Goal: Information Seeking & Learning: Learn about a topic

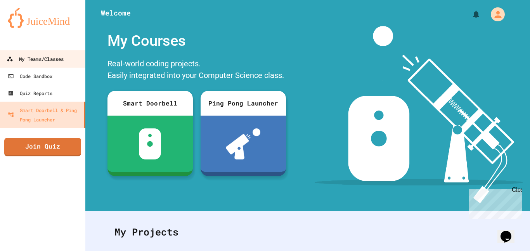
click at [64, 59] on div "My Teams/Classes" at bounding box center [35, 59] width 57 height 10
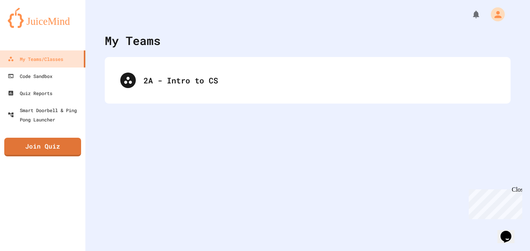
click at [185, 64] on div "2A - Intro to CS" at bounding box center [308, 80] width 406 height 47
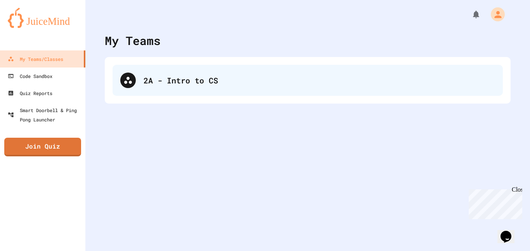
click at [172, 78] on div "2A - Intro to CS" at bounding box center [318, 80] width 351 height 12
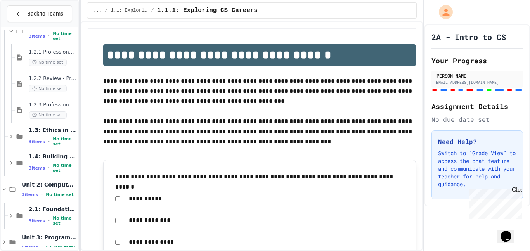
scroll to position [188, 0]
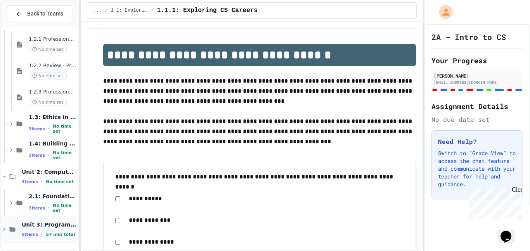
click at [30, 232] on span "5 items" at bounding box center [30, 234] width 16 height 5
click at [36, 221] on span "Unit 3: Programming Fundamentals" at bounding box center [49, 224] width 55 height 7
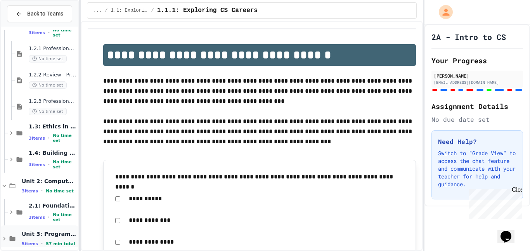
click at [22, 232] on span "Unit 3: Programming Fundamentals" at bounding box center [49, 233] width 55 height 7
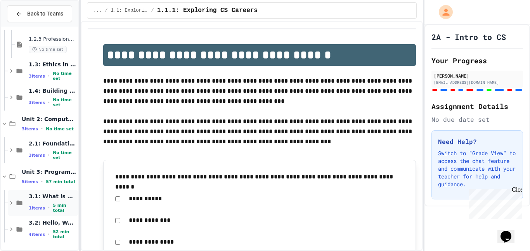
click at [39, 200] on span "3.1: What is Code?" at bounding box center [53, 196] width 48 height 7
click at [20, 203] on icon at bounding box center [19, 202] width 9 height 7
click at [48, 231] on span "•" at bounding box center [49, 234] width 2 height 6
click at [10, 204] on icon at bounding box center [11, 202] width 2 height 3
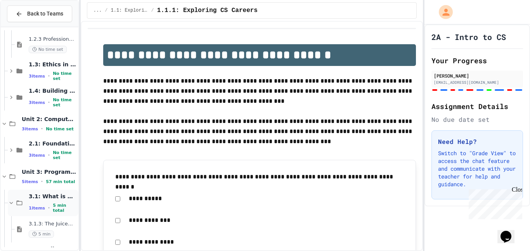
click at [49, 202] on div "3.1: What is Code? 1 items • 5 min total" at bounding box center [53, 203] width 48 height 21
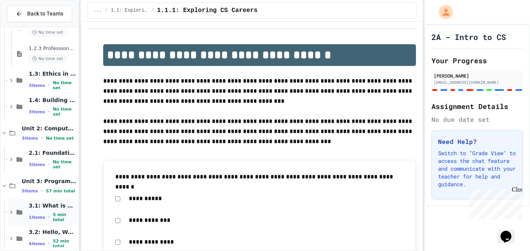
click at [44, 208] on span "3.1: What is Code?" at bounding box center [53, 205] width 48 height 7
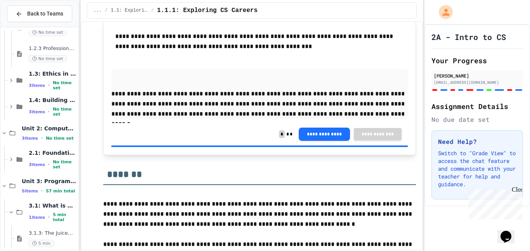
scroll to position [3190, 0]
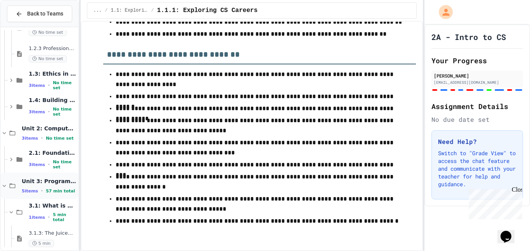
click at [31, 178] on span "Unit 3: Programming Fundamentals" at bounding box center [49, 181] width 55 height 7
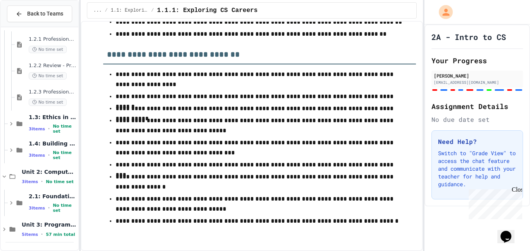
scroll to position [179, 0]
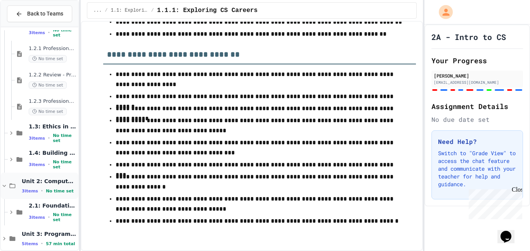
click at [45, 179] on span "Unit 2: Computational Thinking & Problem-Solving" at bounding box center [49, 181] width 55 height 7
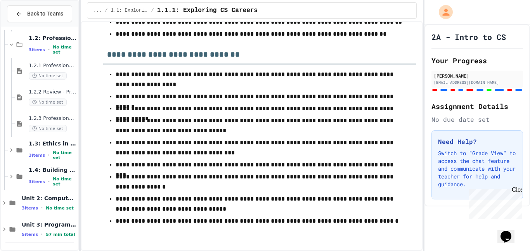
scroll to position [152, 0]
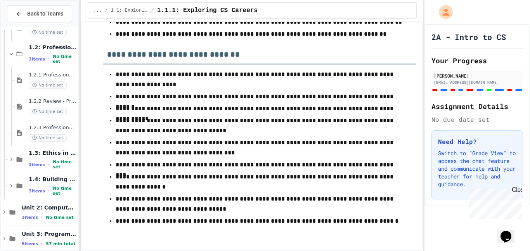
click at [45, 179] on span "1.4: Building an Online Presence" at bounding box center [53, 179] width 48 height 7
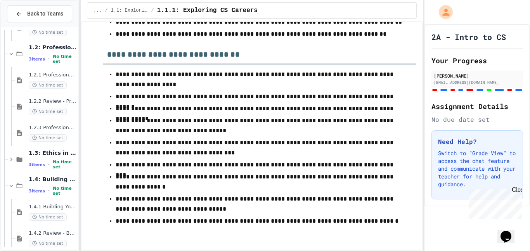
click at [45, 179] on span "1.4: Building an Online Presence" at bounding box center [53, 179] width 48 height 7
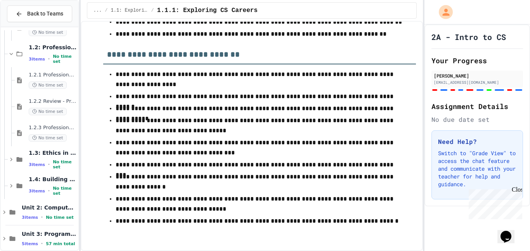
scroll to position [162, 0]
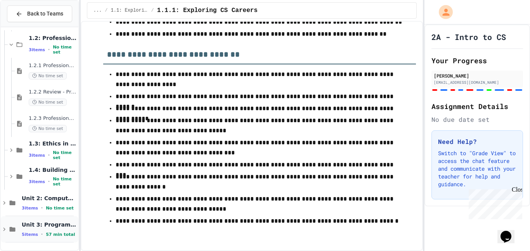
click at [37, 223] on span "Unit 3: Programming Fundamentals" at bounding box center [49, 224] width 55 height 7
click at [28, 237] on div "5 items • 57 min total" at bounding box center [49, 234] width 55 height 6
click at [33, 233] on span "5 items" at bounding box center [30, 234] width 16 height 5
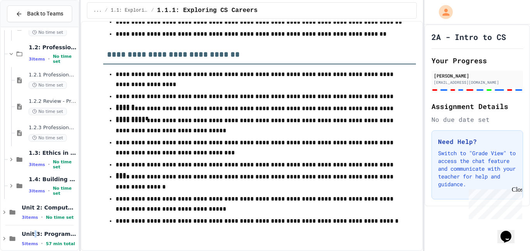
click at [33, 233] on span "Unit 3: Programming Fundamentals" at bounding box center [49, 233] width 55 height 7
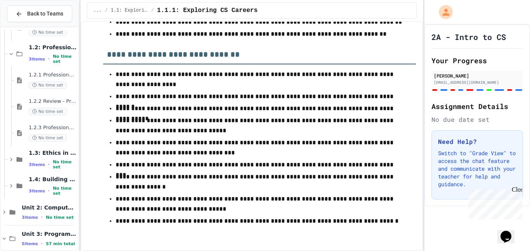
click at [33, 233] on span "Unit 3: Programming Fundamentals" at bounding box center [49, 233] width 55 height 7
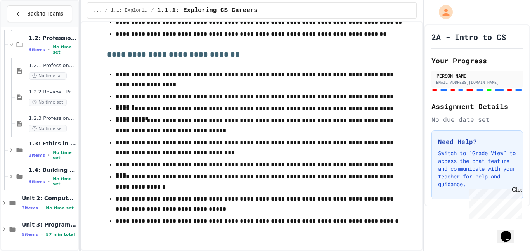
click at [33, 233] on span "5 items" at bounding box center [30, 234] width 16 height 5
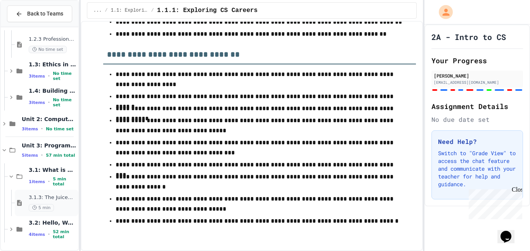
click at [49, 195] on span "3.1.3: The JuiceMind IDE" at bounding box center [53, 197] width 48 height 7
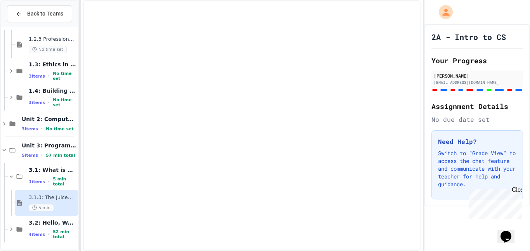
scroll to position [232, 0]
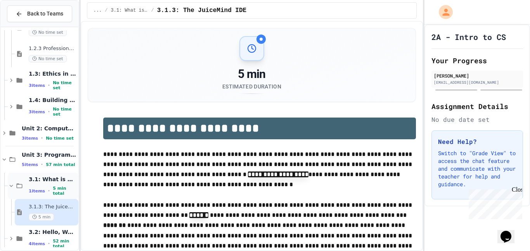
click at [46, 182] on span "3.1: What is Code?" at bounding box center [53, 179] width 48 height 7
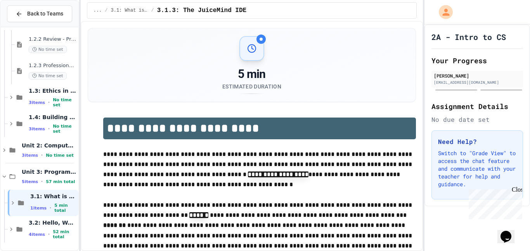
scroll to position [205, 0]
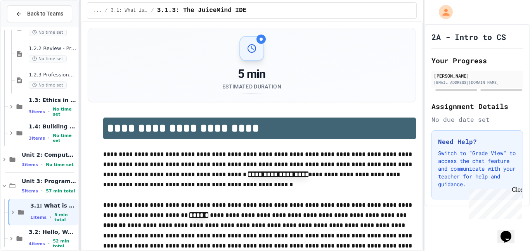
click at [46, 182] on span "Unit 3: Programming Fundamentals" at bounding box center [49, 181] width 55 height 7
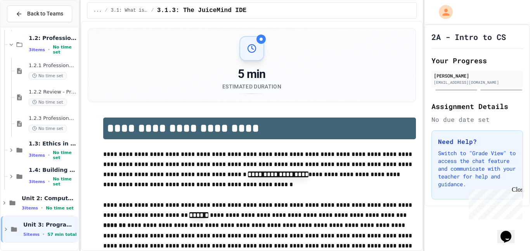
scroll to position [152, 0]
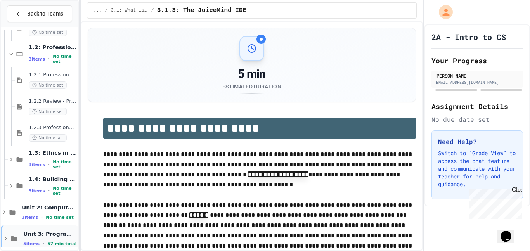
click at [12, 236] on icon at bounding box center [14, 238] width 6 height 5
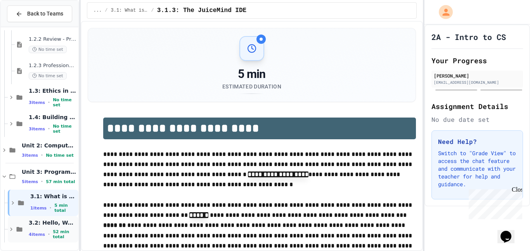
click at [35, 229] on div "3.2: Hello, World! 4 items • 52 min total" at bounding box center [53, 229] width 48 height 21
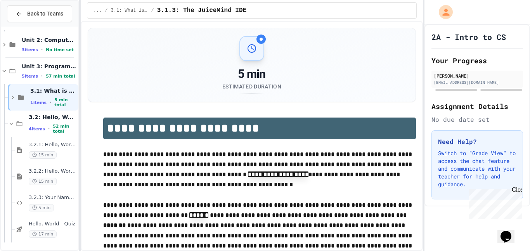
click at [55, 142] on span "3.2.1: Hello, World!" at bounding box center [53, 145] width 48 height 7
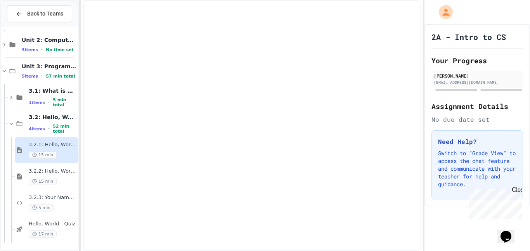
scroll to position [311, 0]
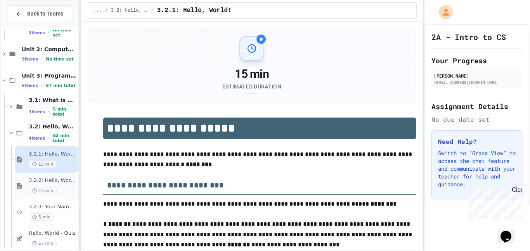
click at [54, 184] on div "3.2.2: Hello, World! - Review 15 min" at bounding box center [53, 185] width 48 height 17
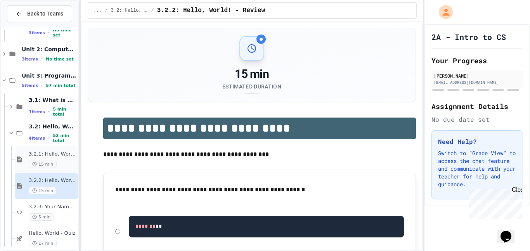
click at [53, 157] on span "3.2.1: Hello, World!" at bounding box center [53, 154] width 48 height 7
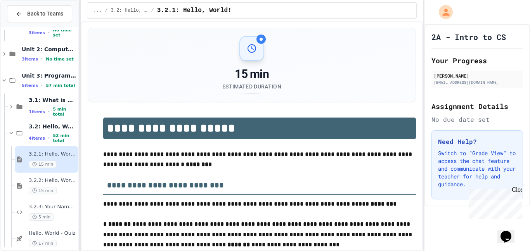
scroll to position [320, 0]
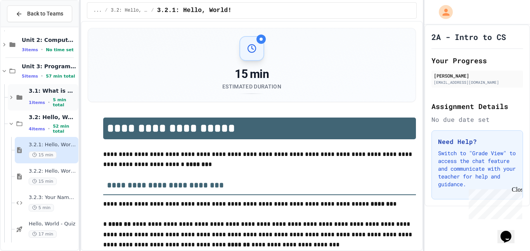
click at [45, 88] on div "3.1: What is Code? 1 items • 5 min total" at bounding box center [43, 97] width 71 height 26
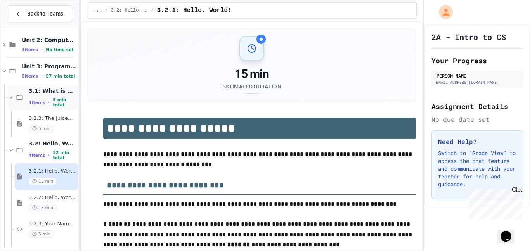
click at [62, 94] on span "3.1: What is Code?" at bounding box center [53, 90] width 48 height 7
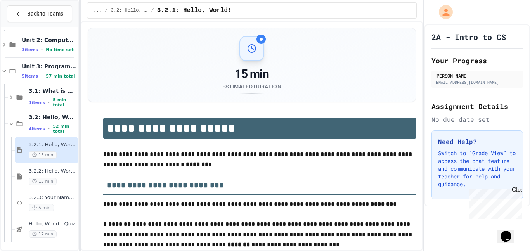
scroll to position [311, 0]
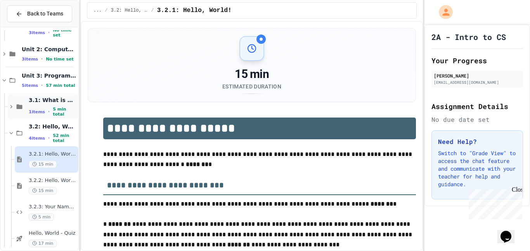
click at [14, 108] on icon at bounding box center [11, 106] width 7 height 7
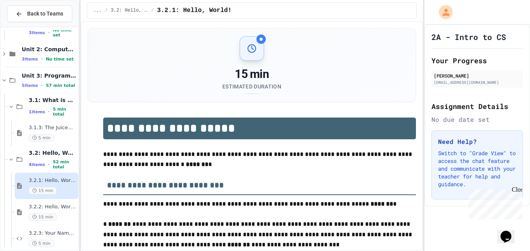
click at [14, 108] on icon at bounding box center [11, 106] width 7 height 7
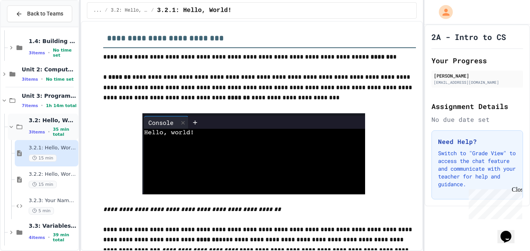
scroll to position [294, 0]
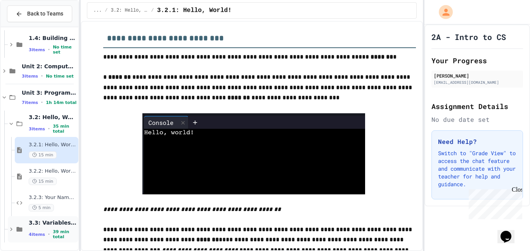
click at [52, 223] on span "3.3: Variables and Data Types" at bounding box center [53, 222] width 48 height 7
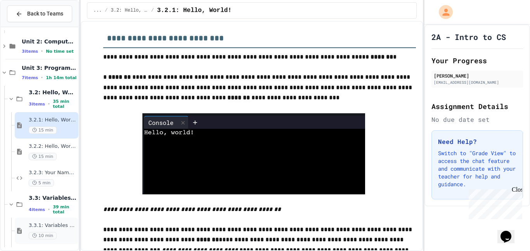
scroll to position [318, 0]
